Goal: Task Accomplishment & Management: Use online tool/utility

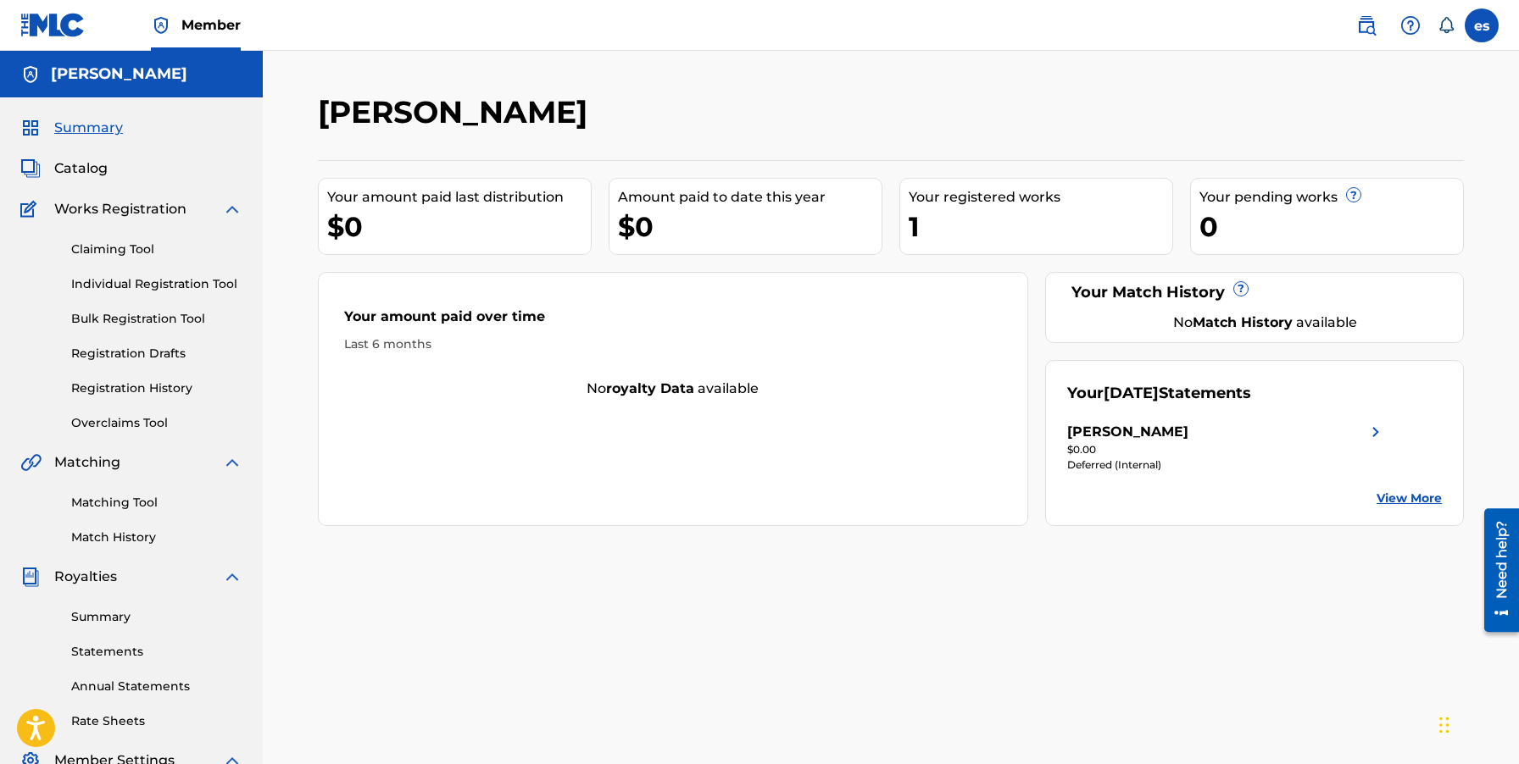
click at [113, 614] on link "Summary" at bounding box center [156, 617] width 171 height 18
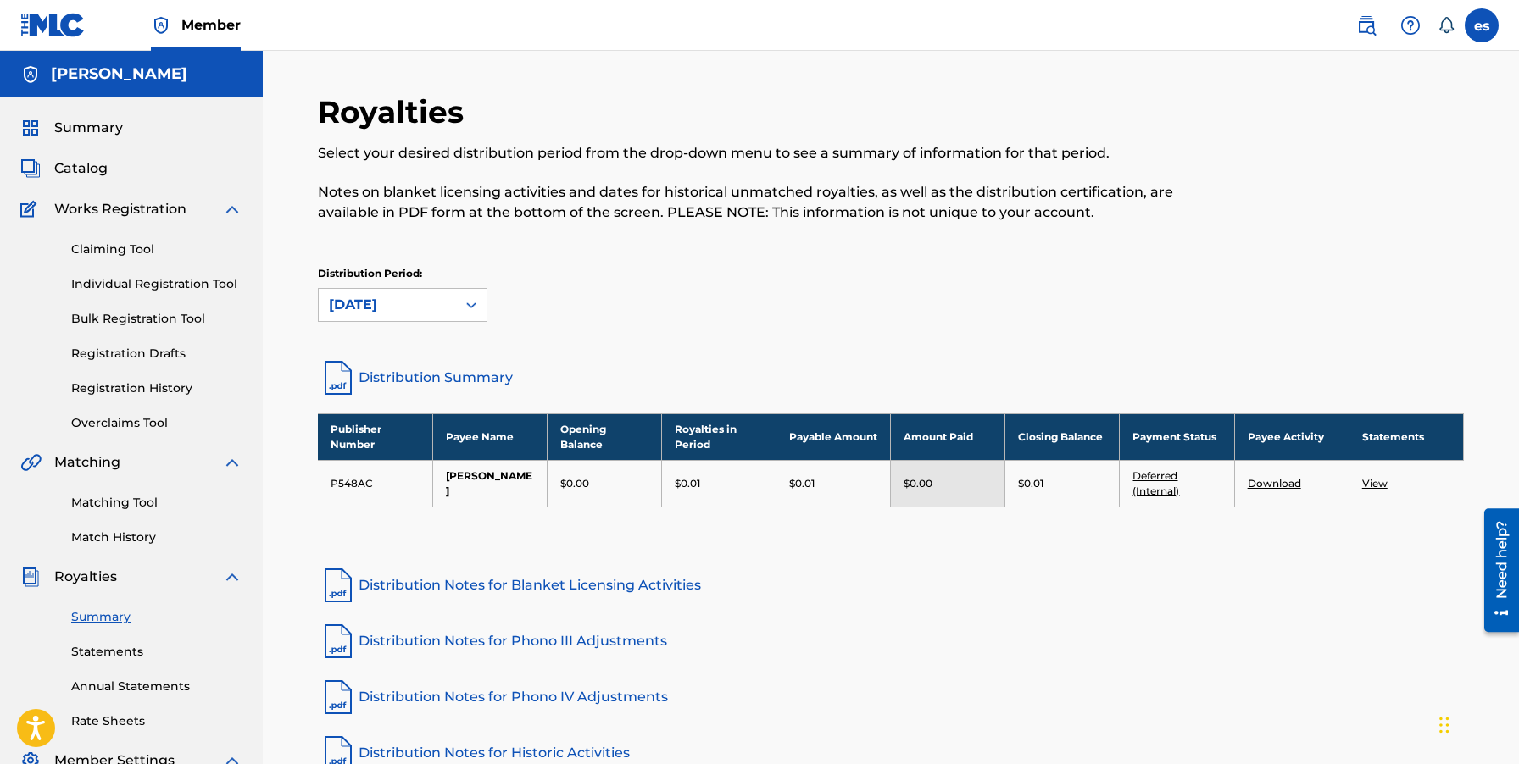
click at [131, 257] on link "Claiming Tool" at bounding box center [156, 250] width 171 height 18
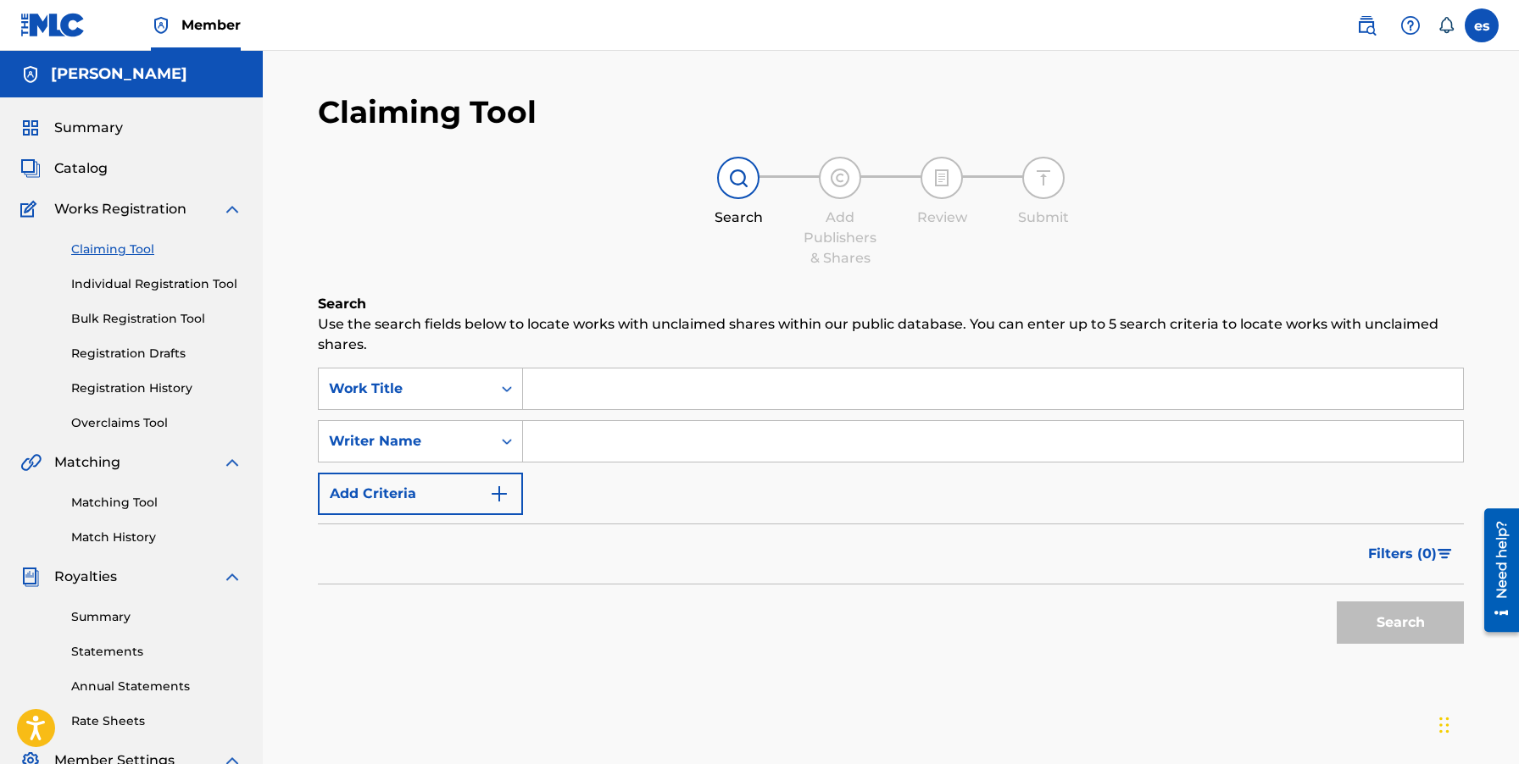
click at [560, 403] on input "Search Form" at bounding box center [993, 389] width 940 height 41
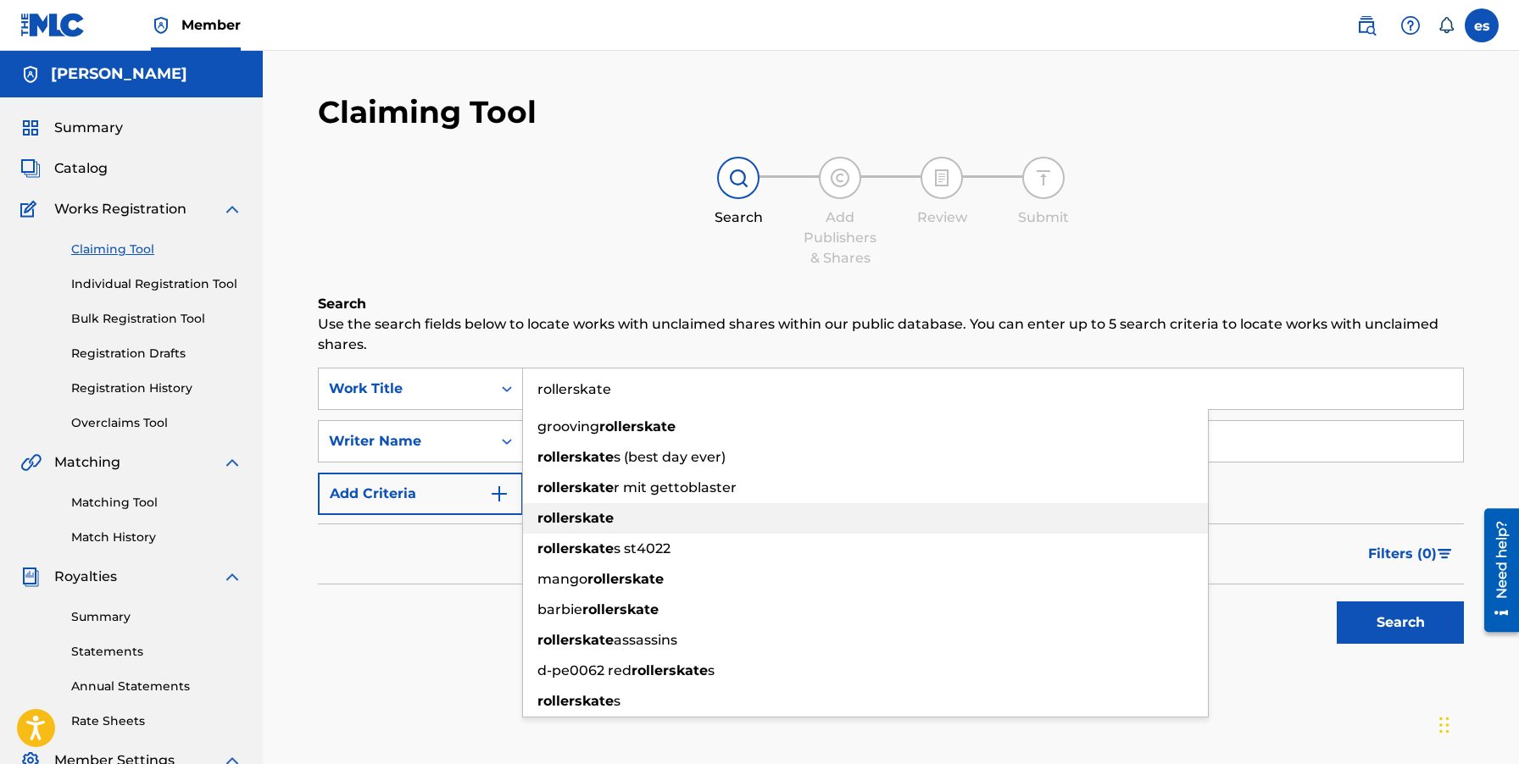
type input "rollerskate"
click at [567, 514] on strong "rollerskate" at bounding box center [575, 518] width 76 height 16
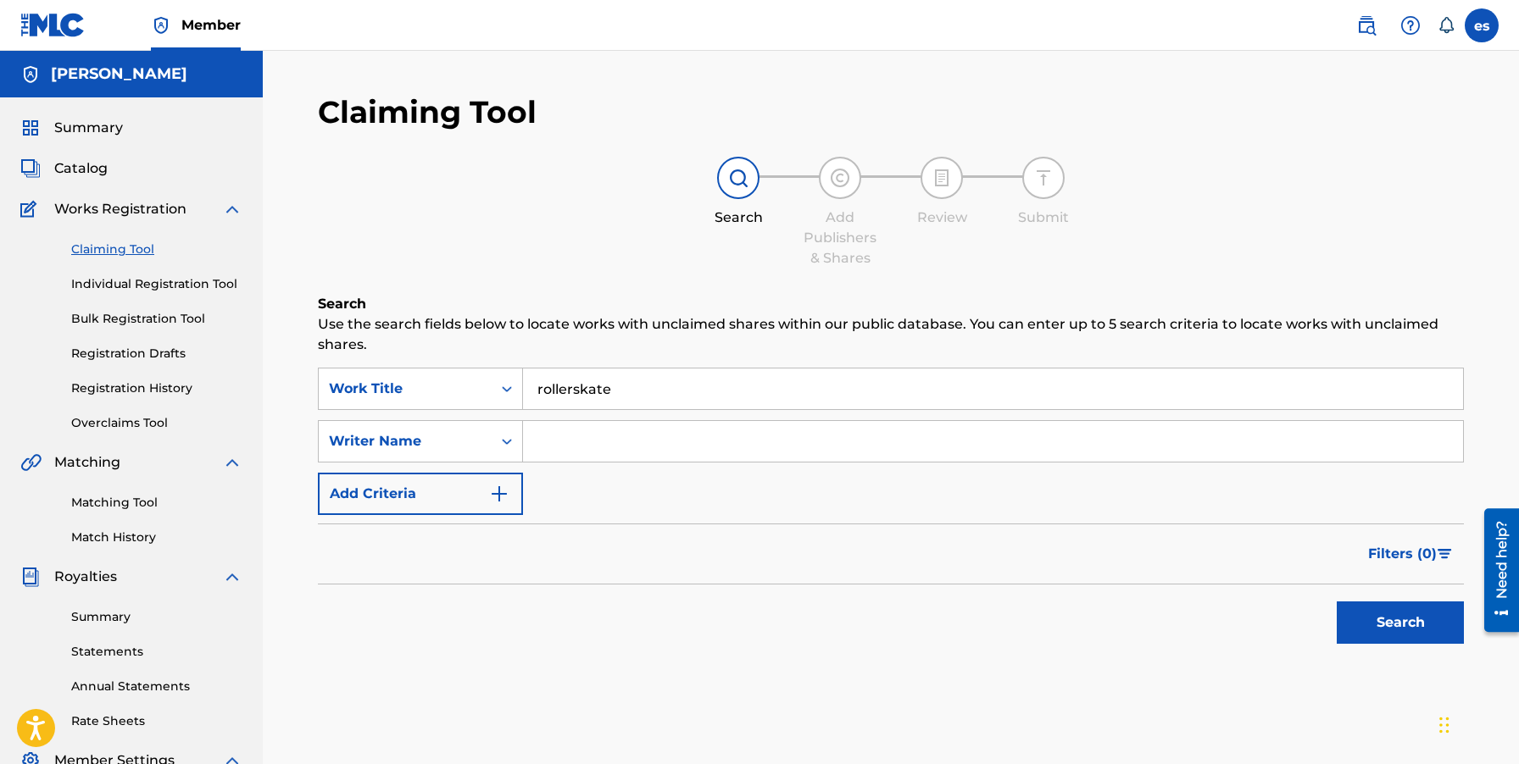
click at [658, 446] on input "Search Form" at bounding box center [993, 441] width 940 height 41
type input "[PERSON_NAME], [PERSON_NAME]"
click at [1414, 631] on button "Search" at bounding box center [1399, 623] width 127 height 42
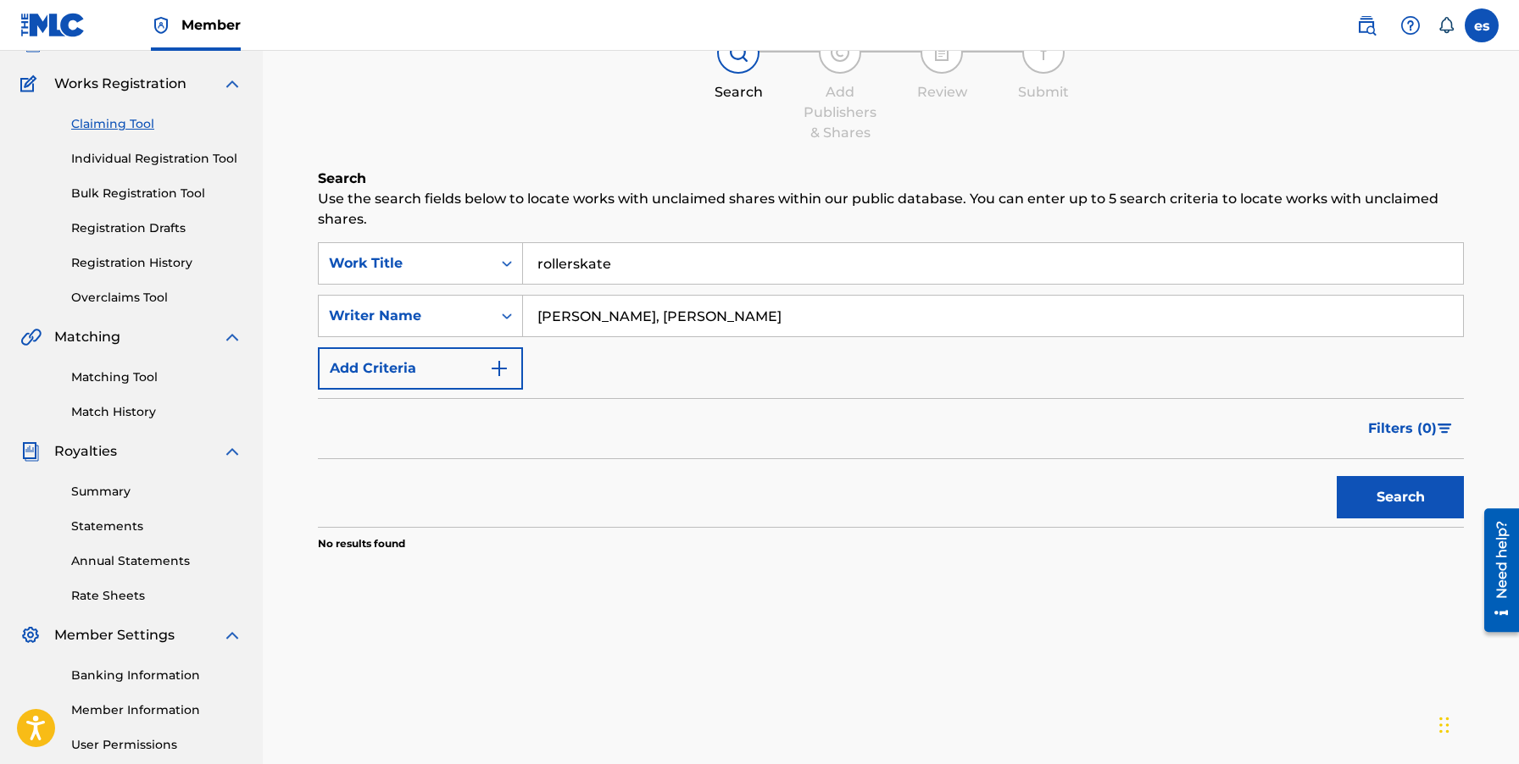
scroll to position [254, 0]
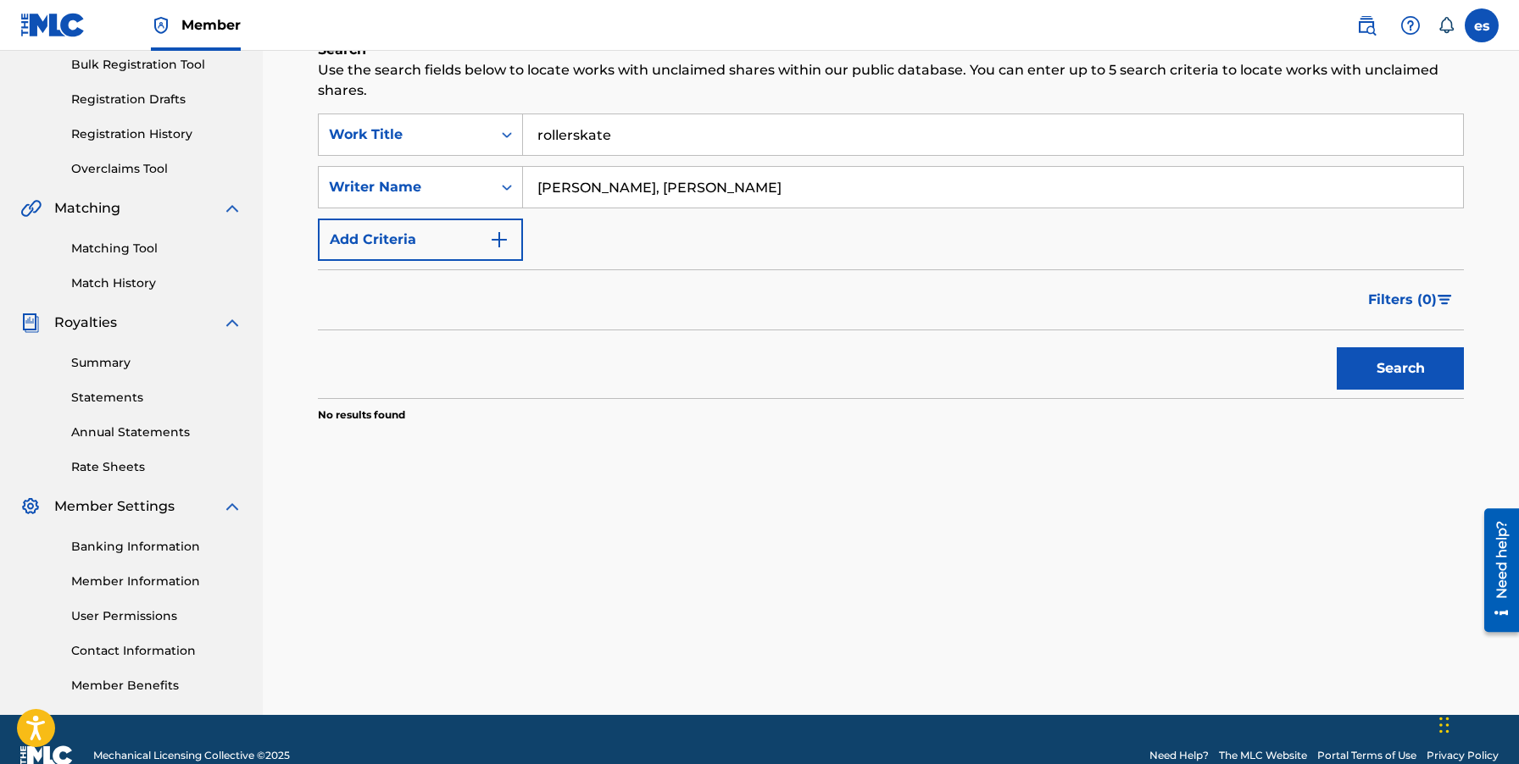
drag, startPoint x: 736, startPoint y: 190, endPoint x: 525, endPoint y: 188, distance: 211.0
click at [525, 188] on input "[PERSON_NAME], [PERSON_NAME]" at bounding box center [993, 187] width 940 height 41
click at [1373, 373] on button "Search" at bounding box center [1399, 368] width 127 height 42
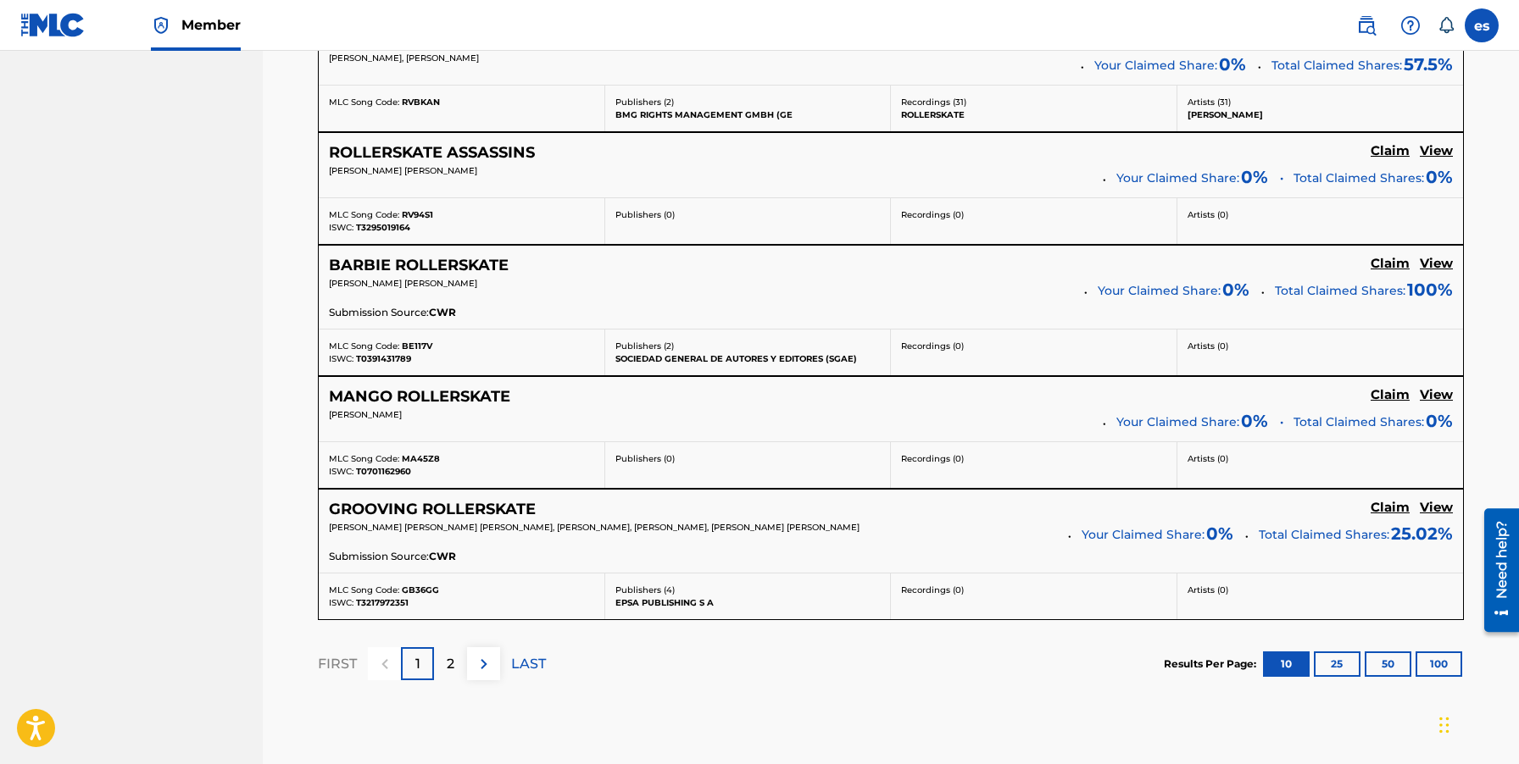
scroll to position [1356, 0]
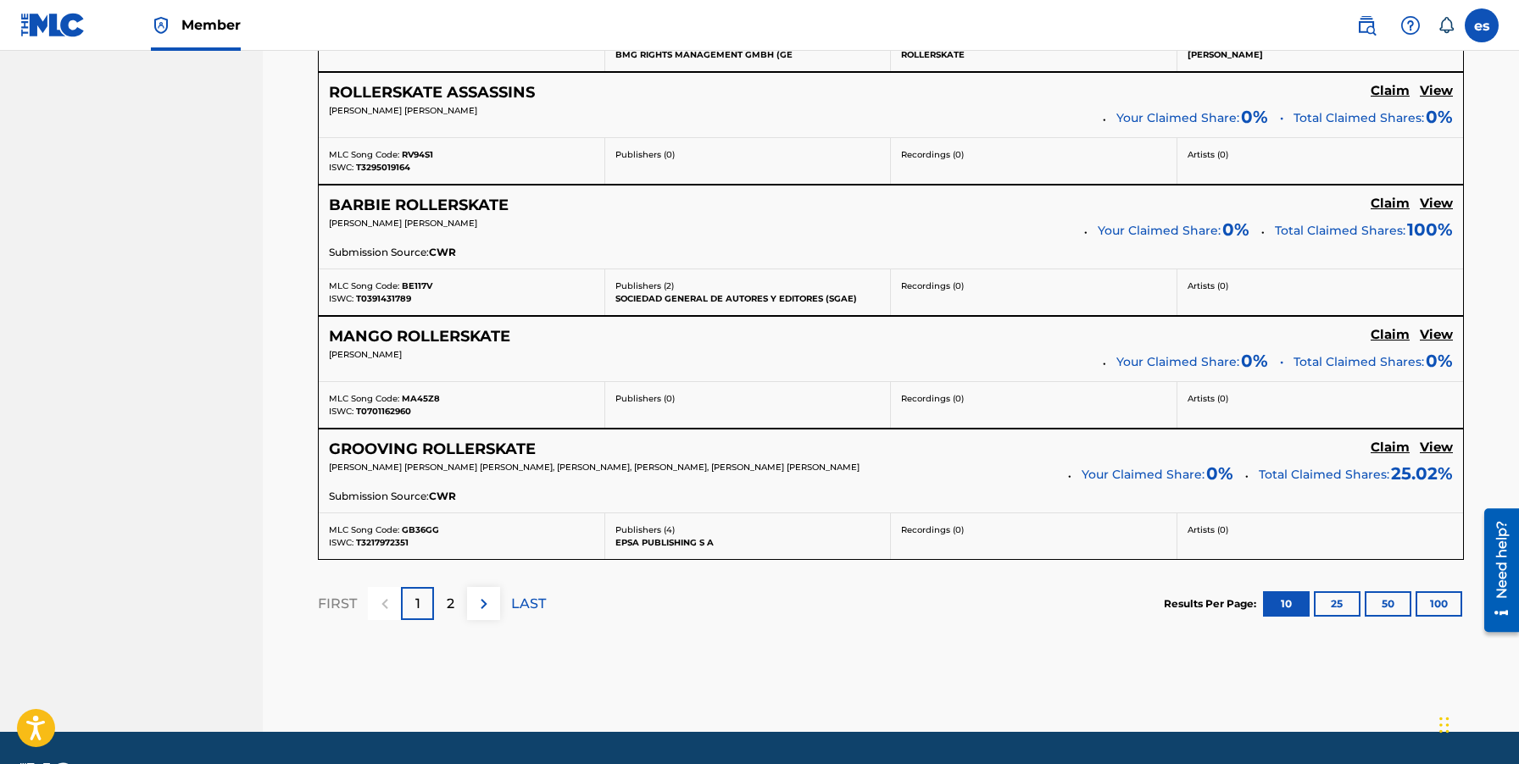
click at [447, 599] on p "2" at bounding box center [451, 604] width 8 height 20
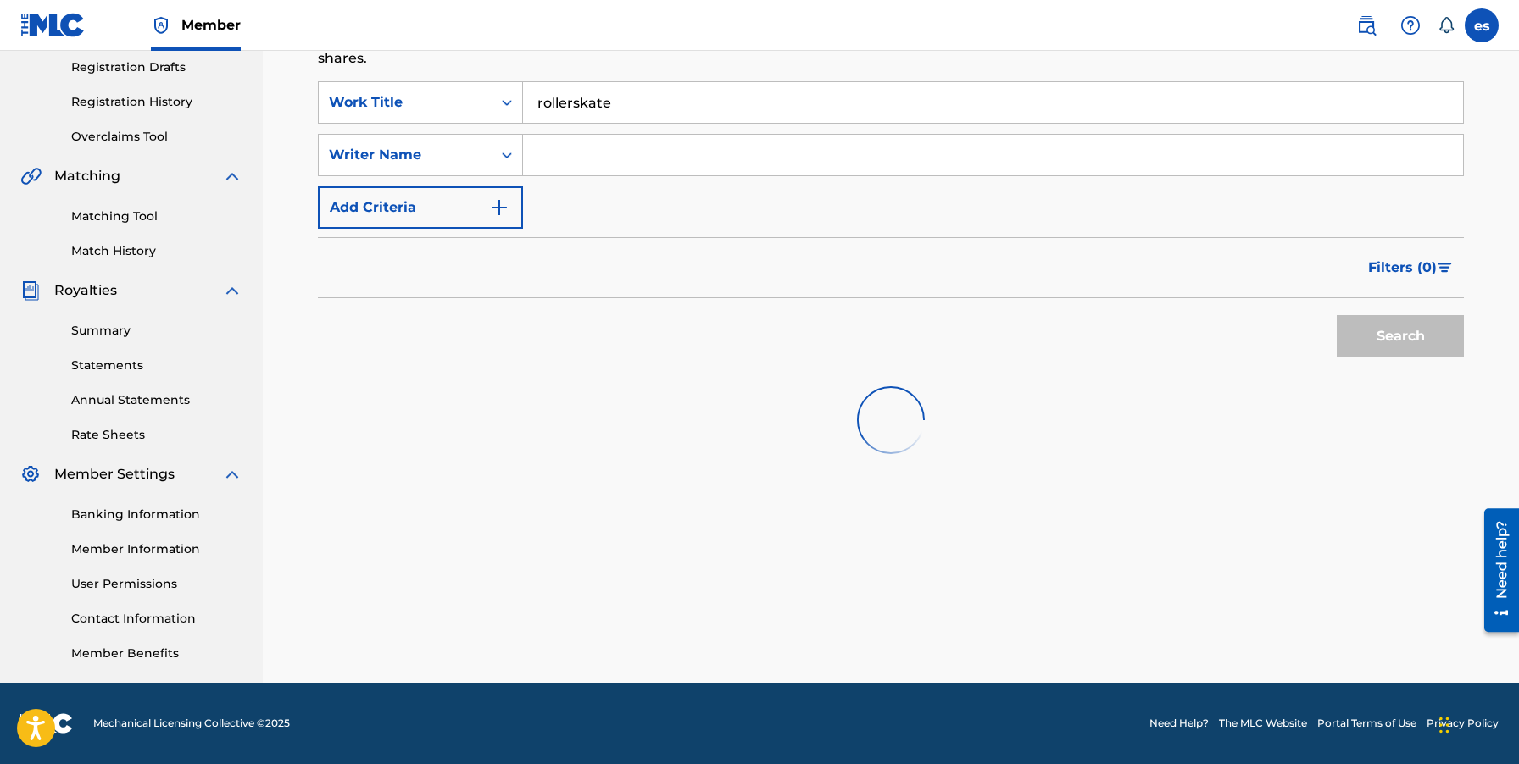
scroll to position [560, 0]
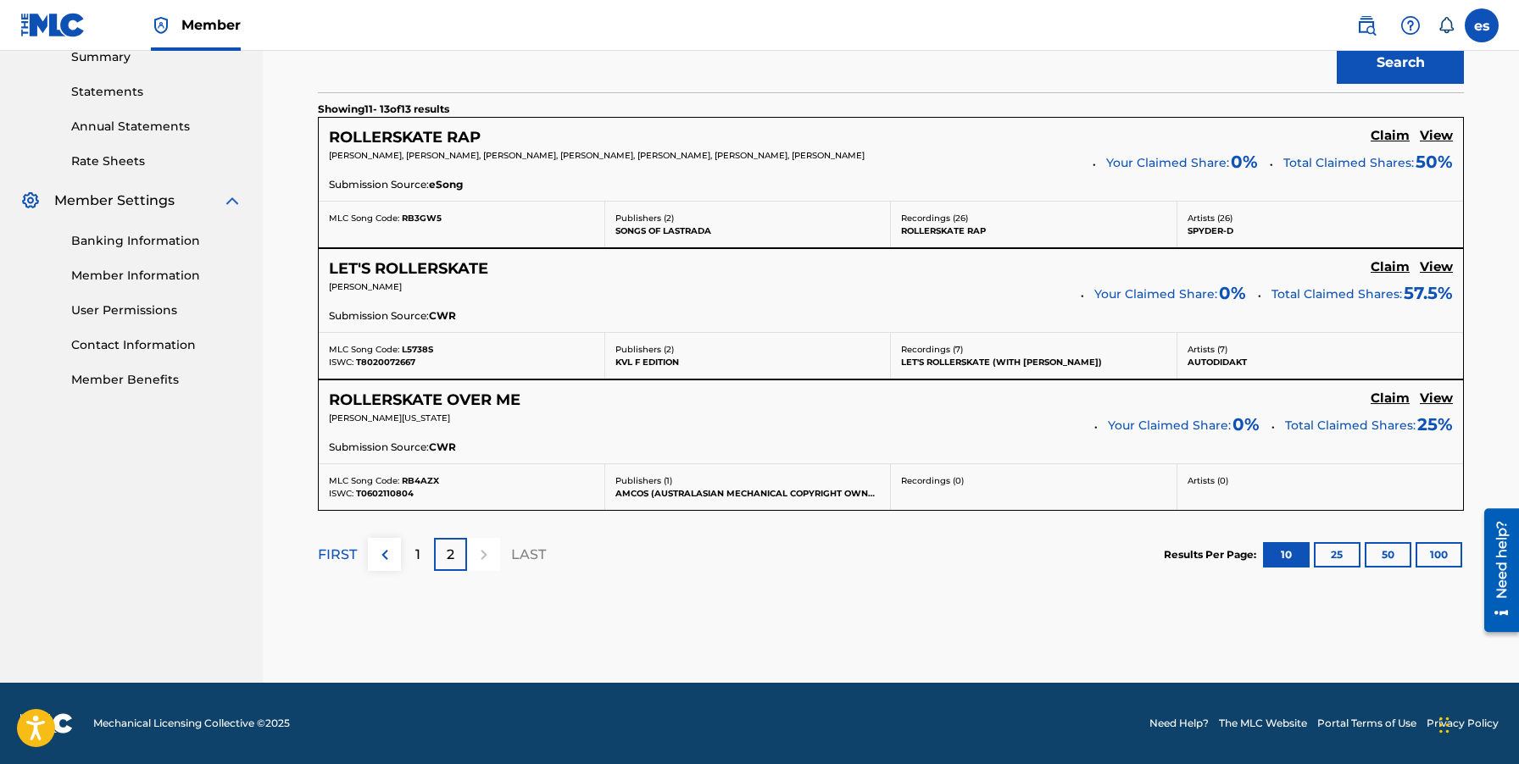
click at [394, 555] on img at bounding box center [385, 555] width 20 height 20
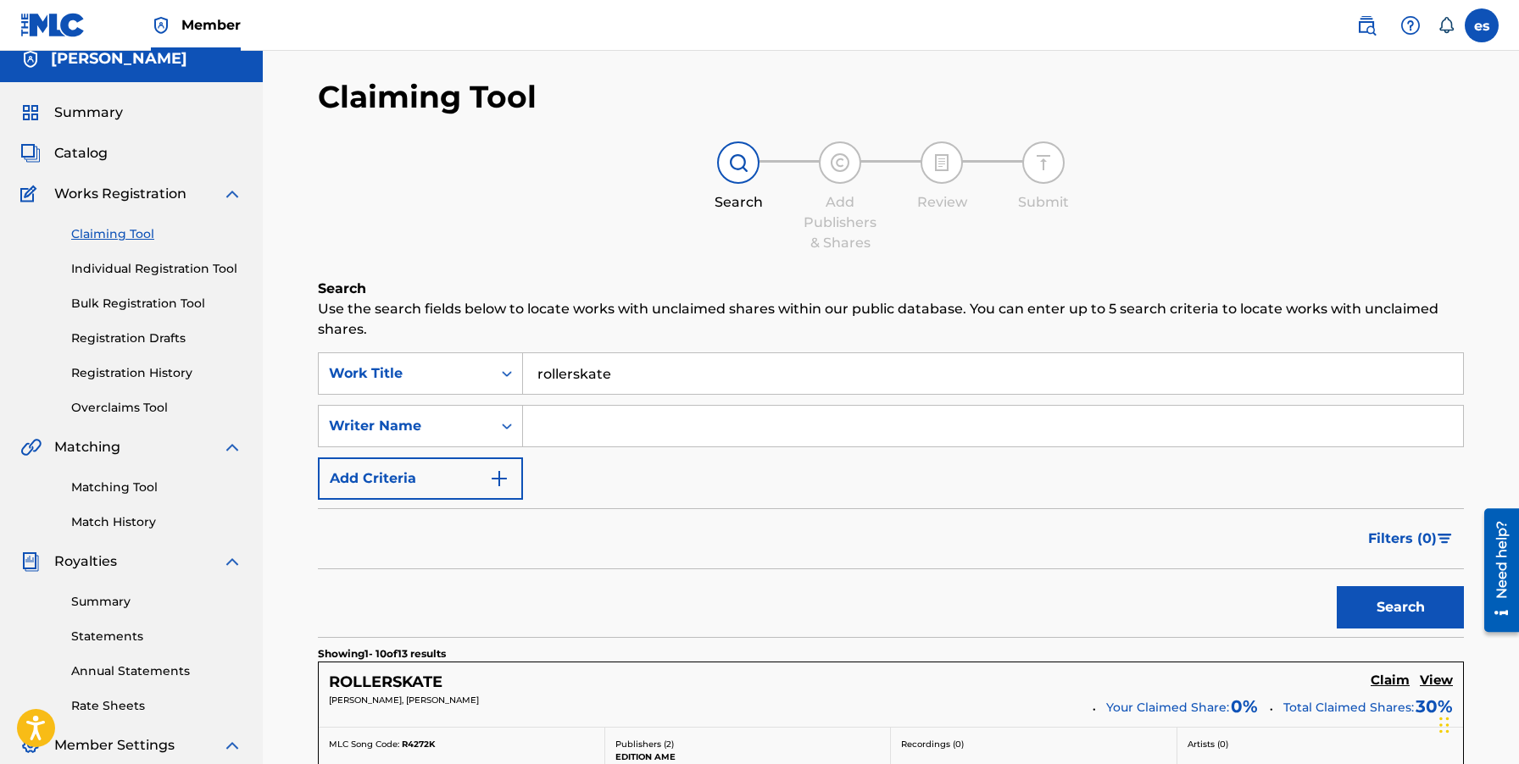
scroll to position [0, 0]
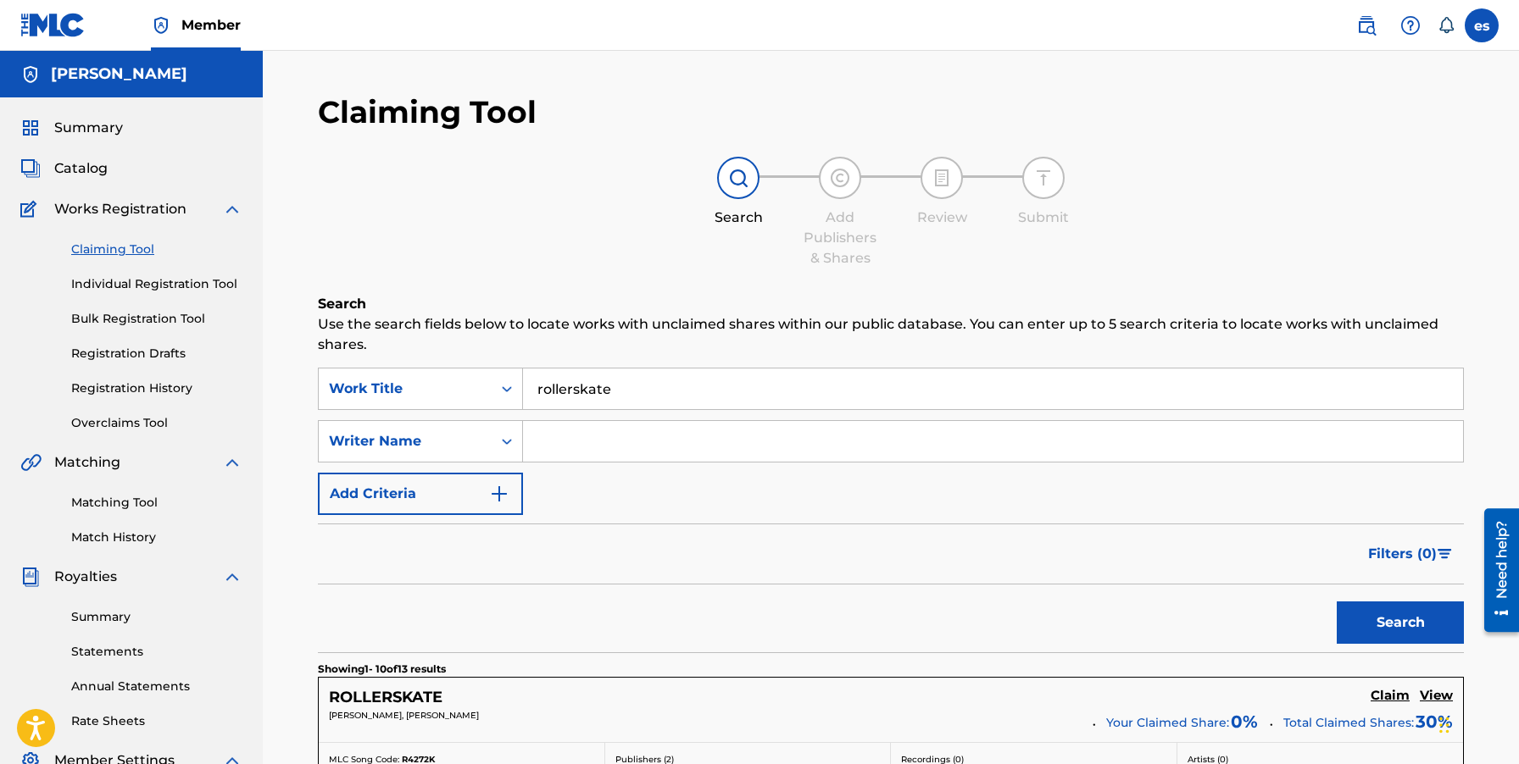
click at [197, 281] on link "Individual Registration Tool" at bounding box center [156, 284] width 171 height 18
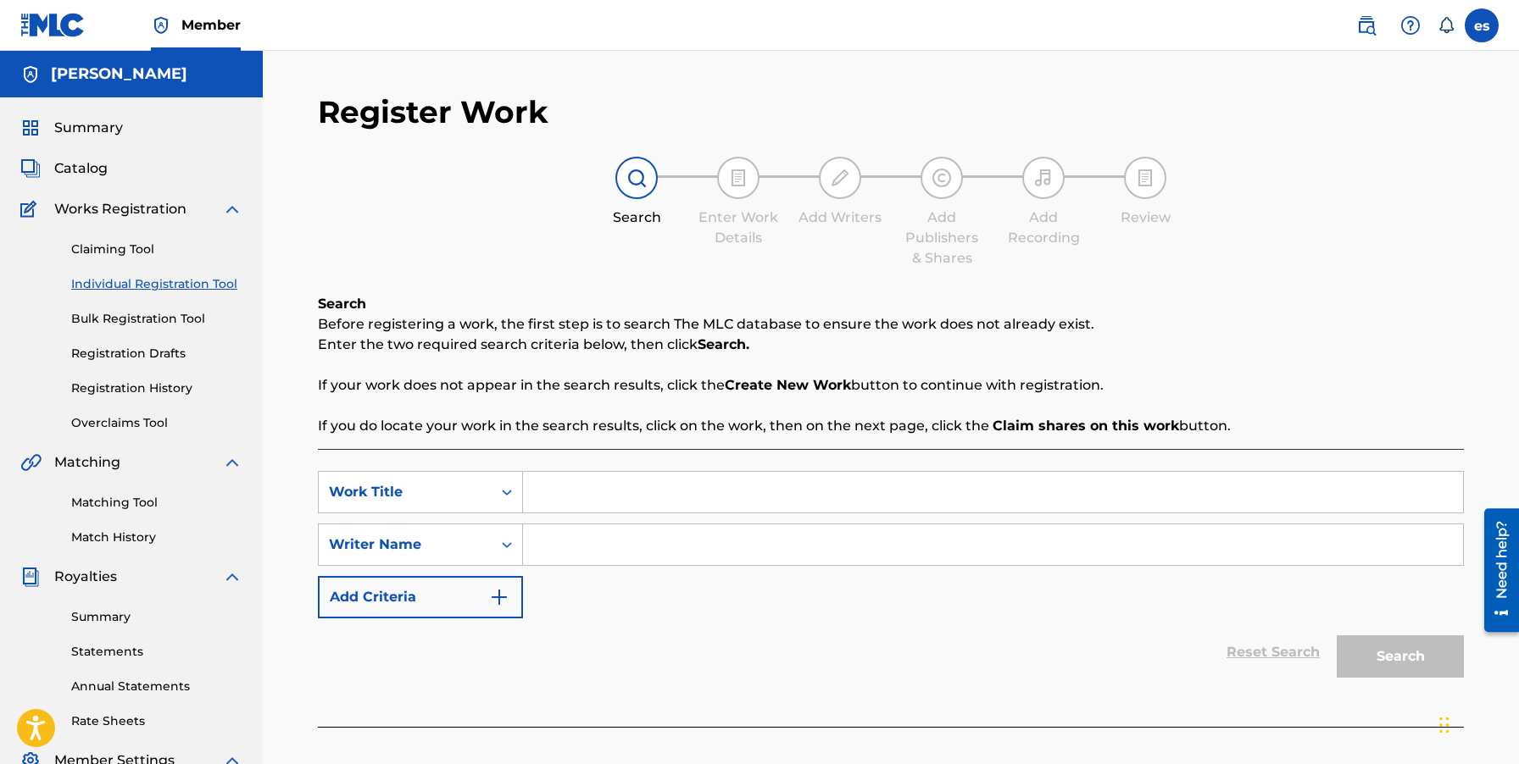
click at [555, 486] on input "Search Form" at bounding box center [993, 492] width 940 height 41
type input "rollerskate"
click at [609, 542] on input "Search Form" at bounding box center [993, 545] width 940 height 41
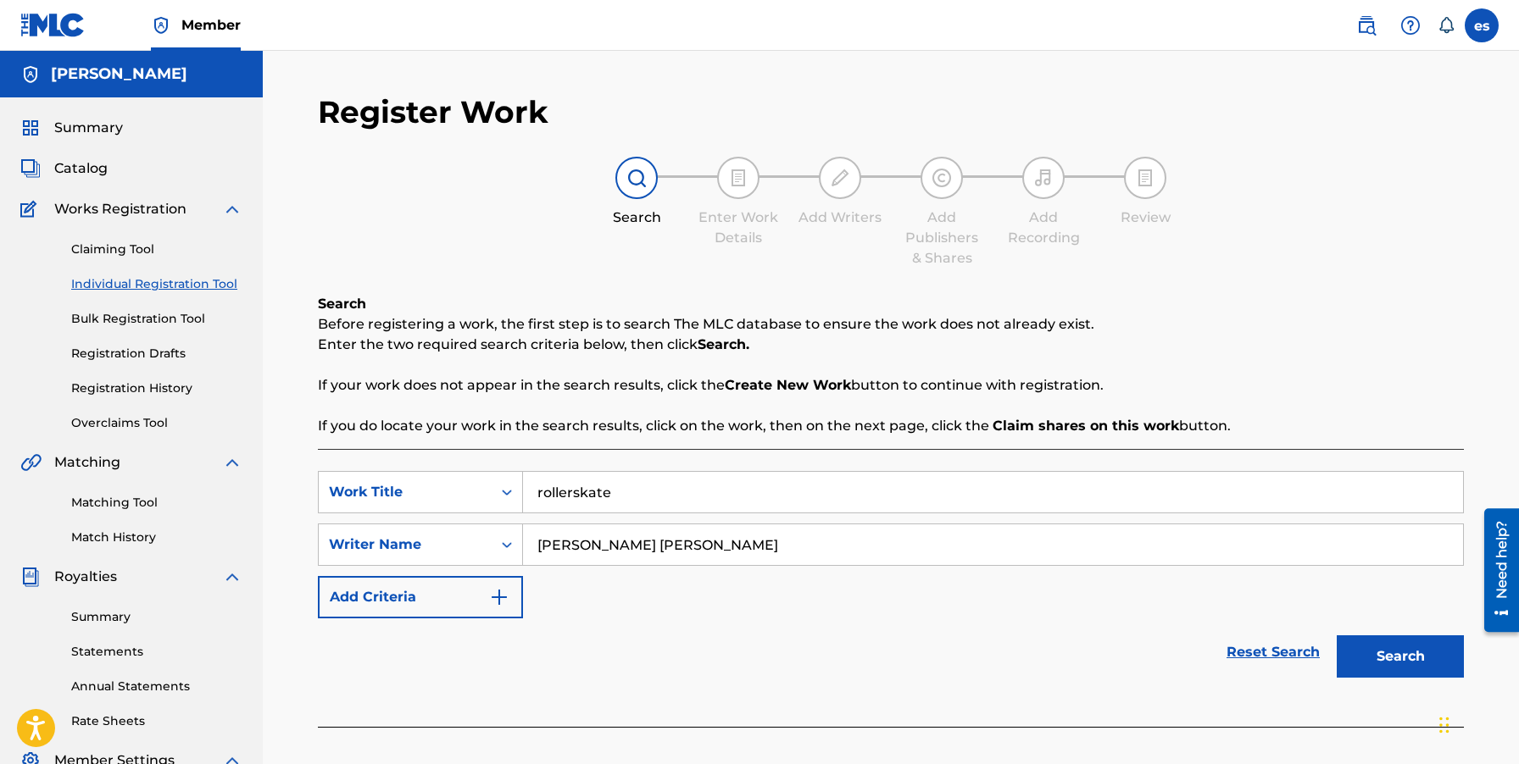
type input "[PERSON_NAME] [PERSON_NAME]"
click at [1336, 636] on button "Search" at bounding box center [1399, 657] width 127 height 42
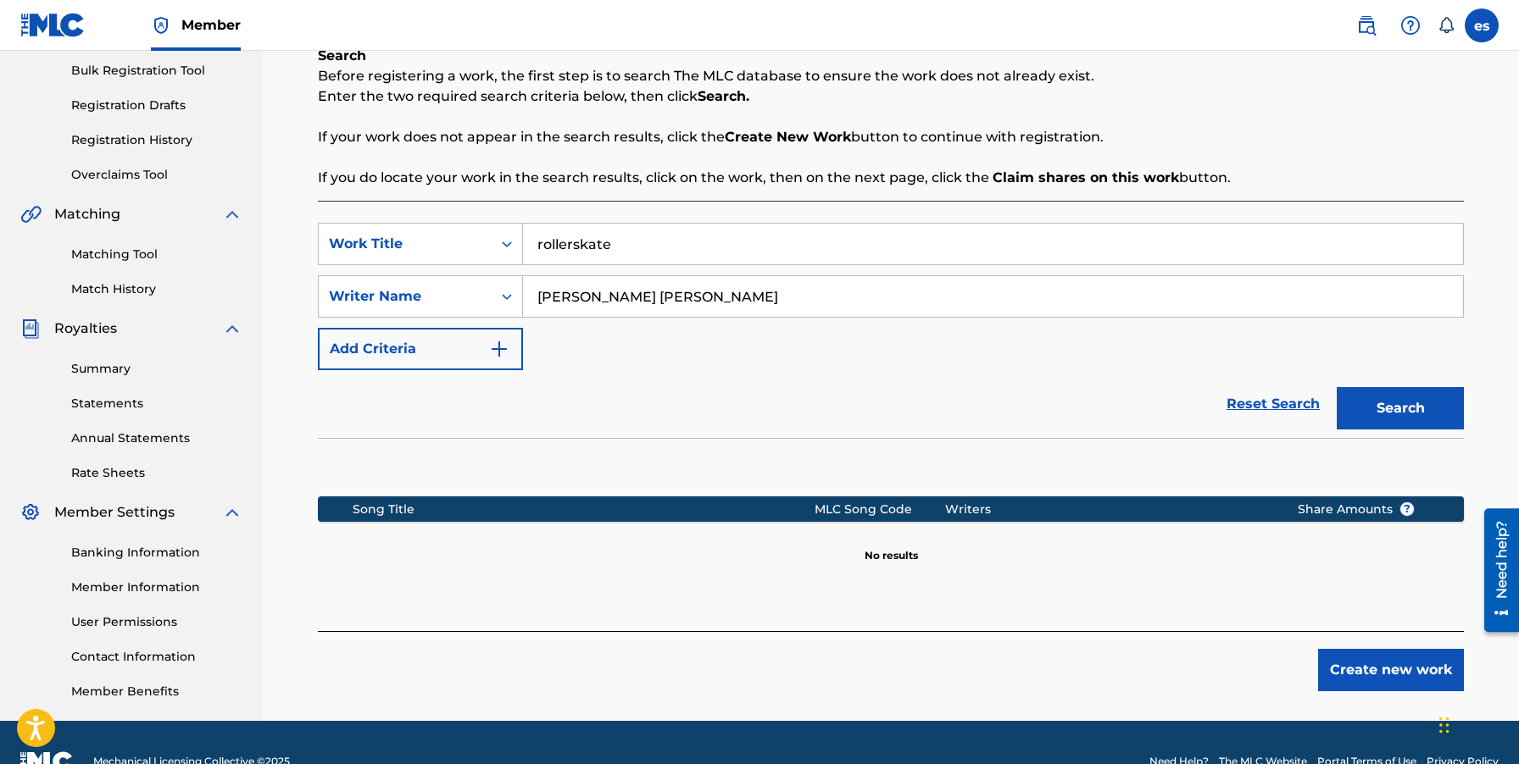
scroll to position [286, 0]
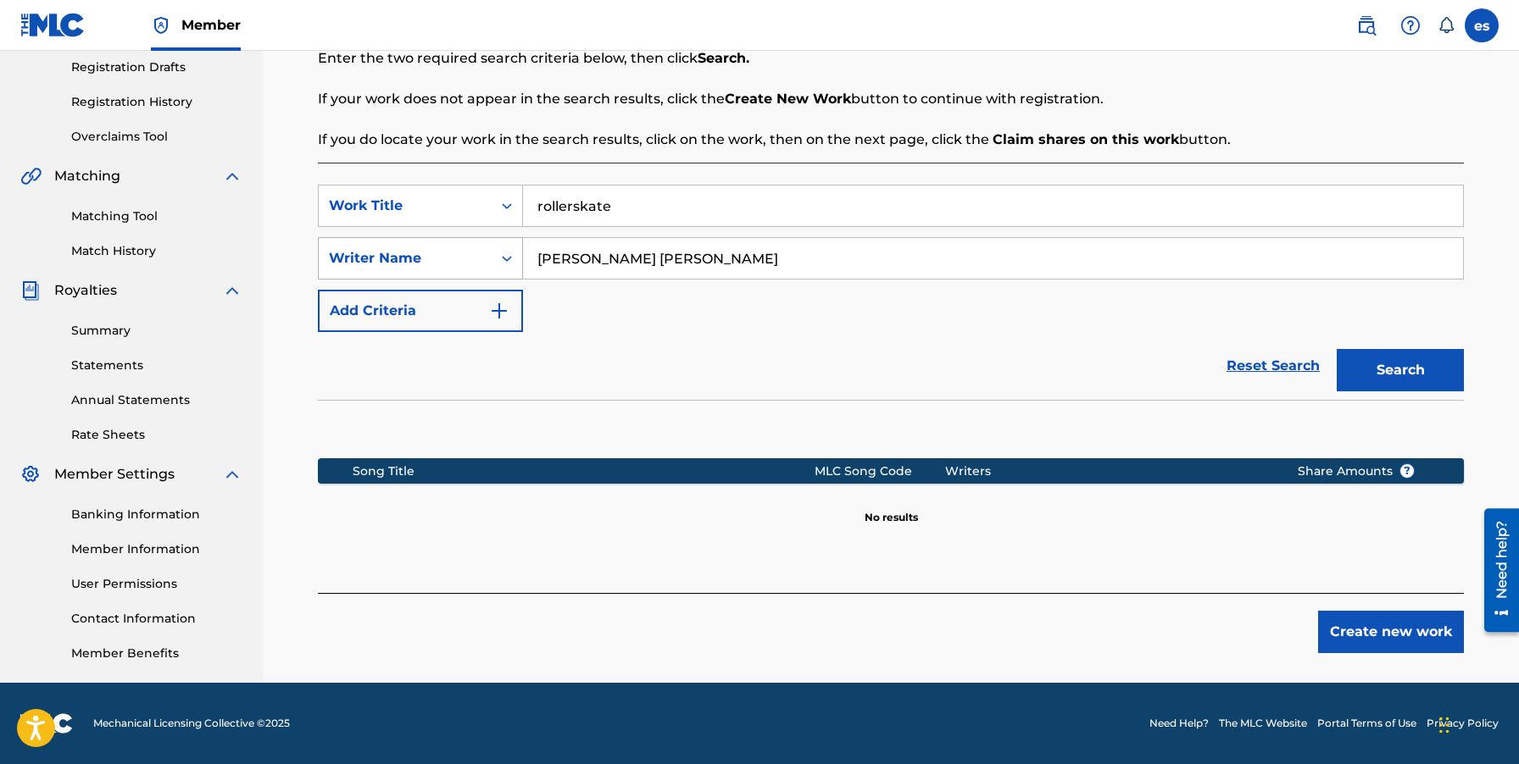
drag, startPoint x: 731, startPoint y: 264, endPoint x: 519, endPoint y: 263, distance: 211.9
click at [519, 263] on div "SearchWithCriteria0e9a8fa7-d24c-4c87-bf39-b1bf78b1b1c6 Writer Name [PERSON_NAME…" at bounding box center [891, 258] width 1146 height 42
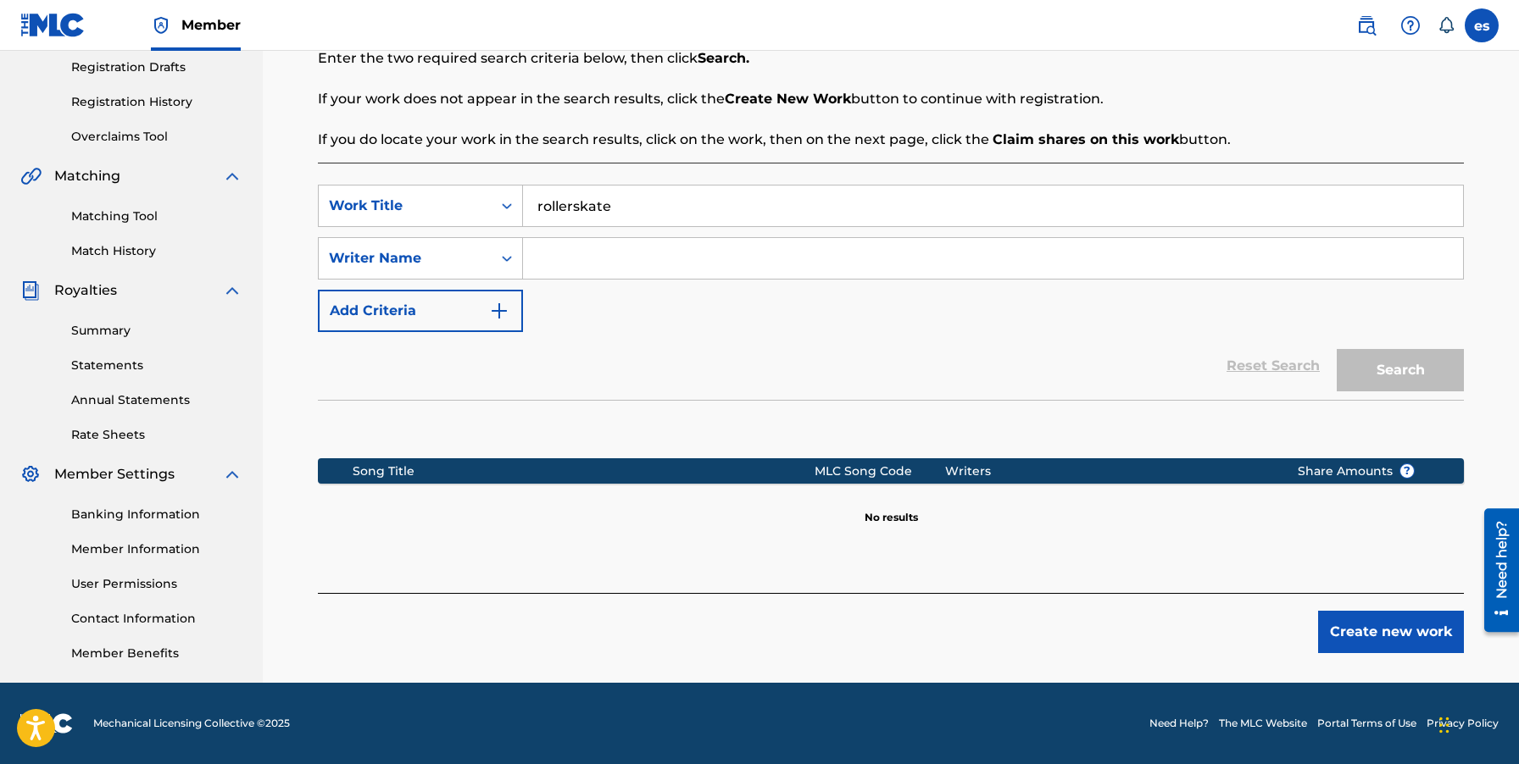
click at [707, 254] on input "Search Form" at bounding box center [993, 258] width 940 height 41
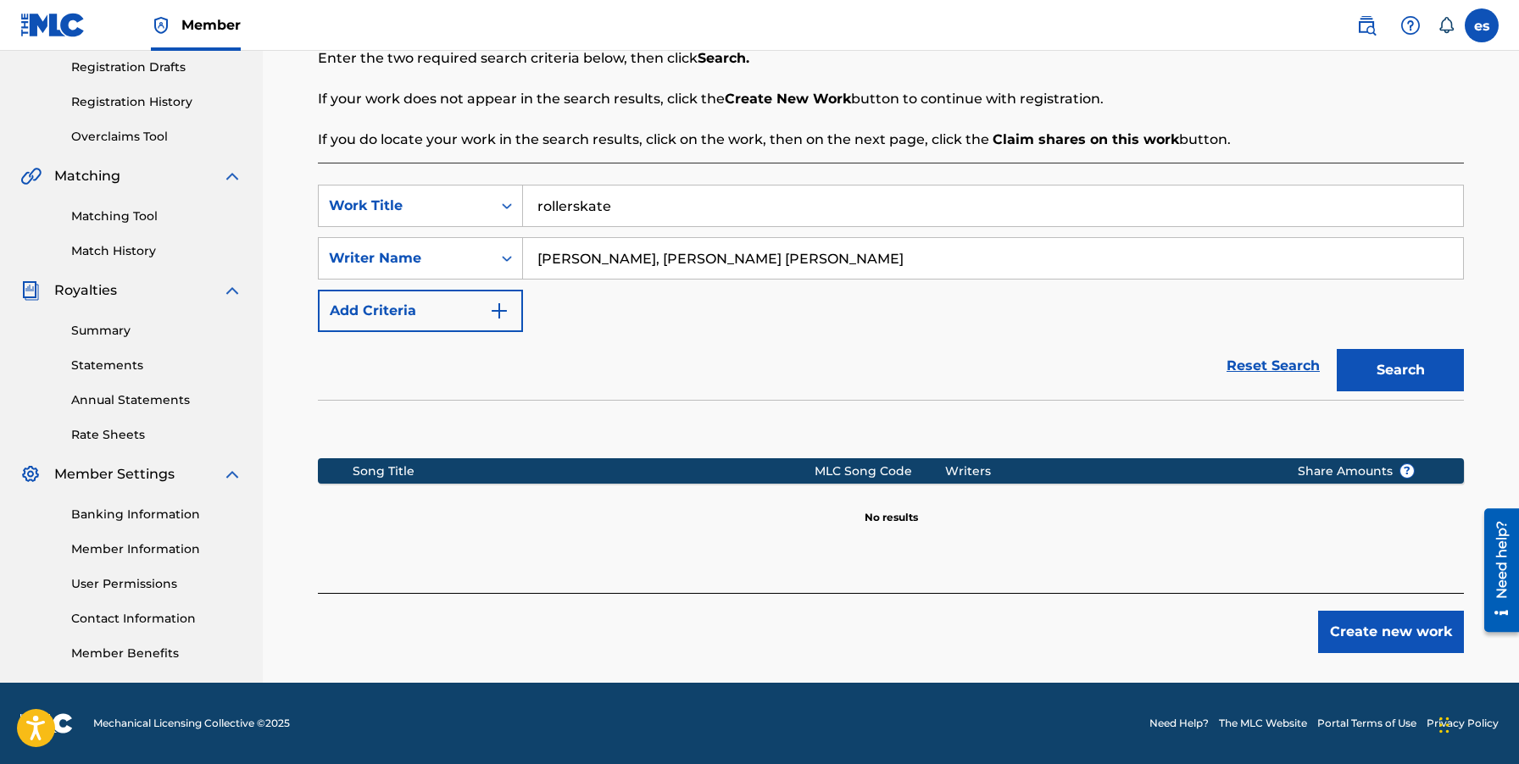
type input "[PERSON_NAME], [PERSON_NAME] [PERSON_NAME]"
click at [1336, 349] on button "Search" at bounding box center [1399, 370] width 127 height 42
click at [498, 306] on img "Search Form" at bounding box center [499, 311] width 20 height 20
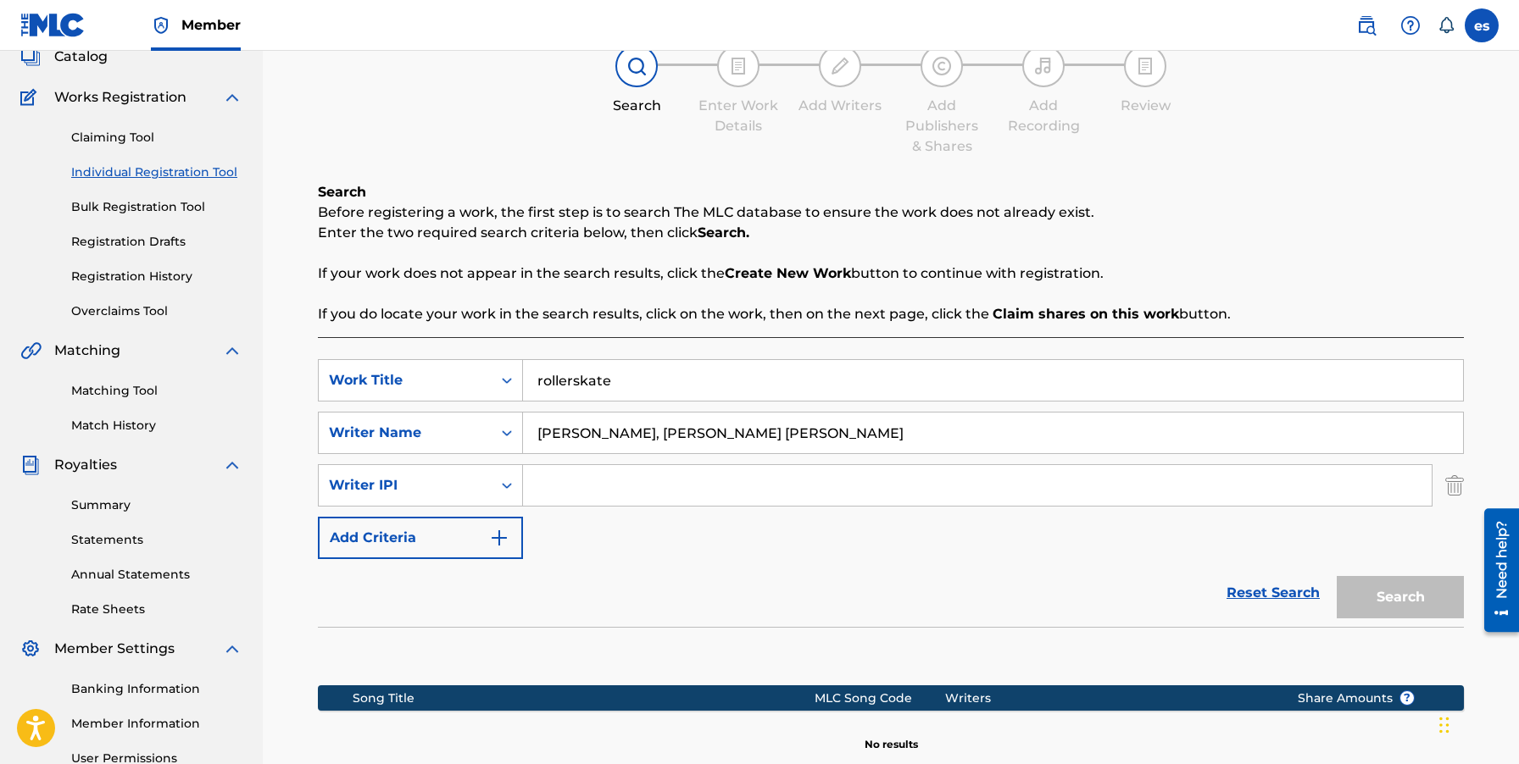
scroll to position [0, 0]
